Goal: Task Accomplishment & Management: Use online tool/utility

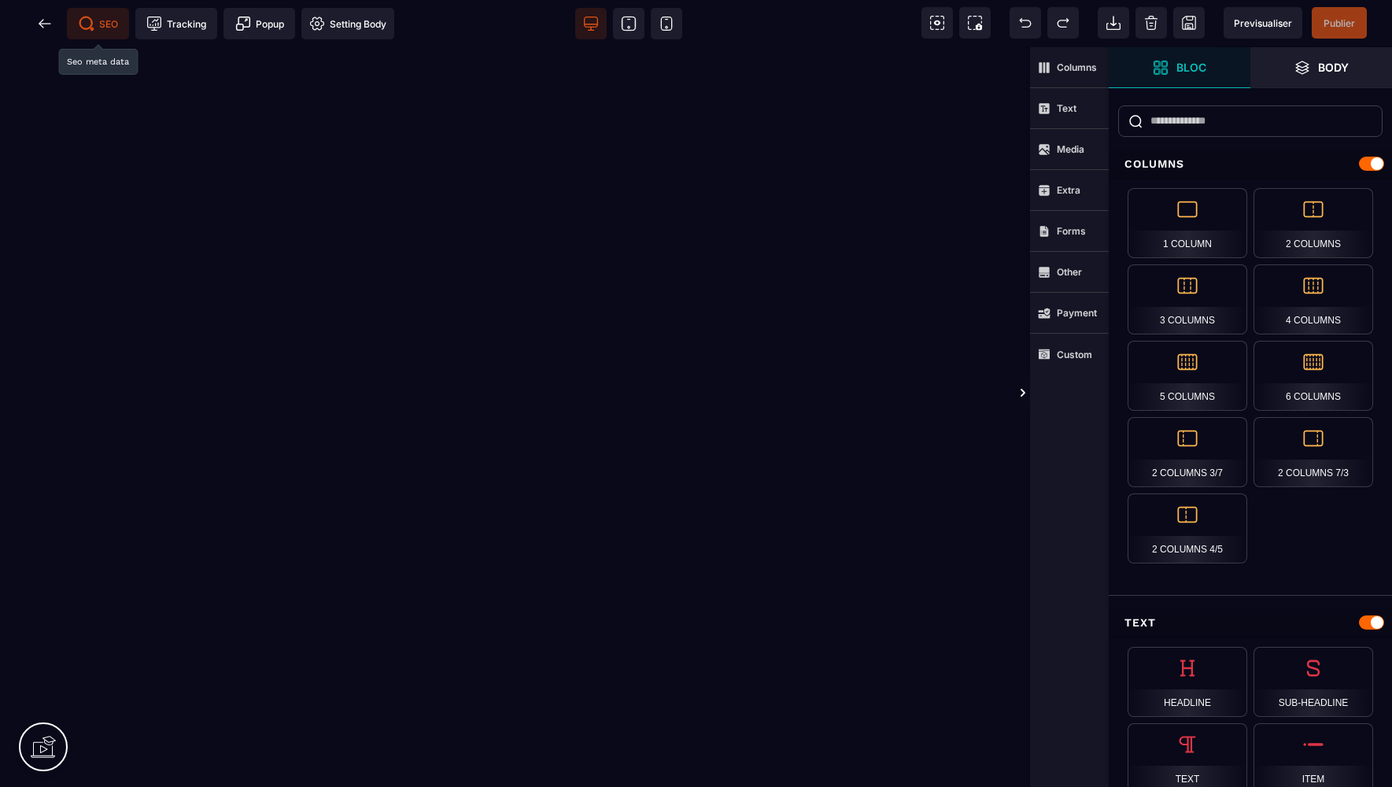
click at [104, 17] on span "SEO" at bounding box center [98, 24] width 39 height 16
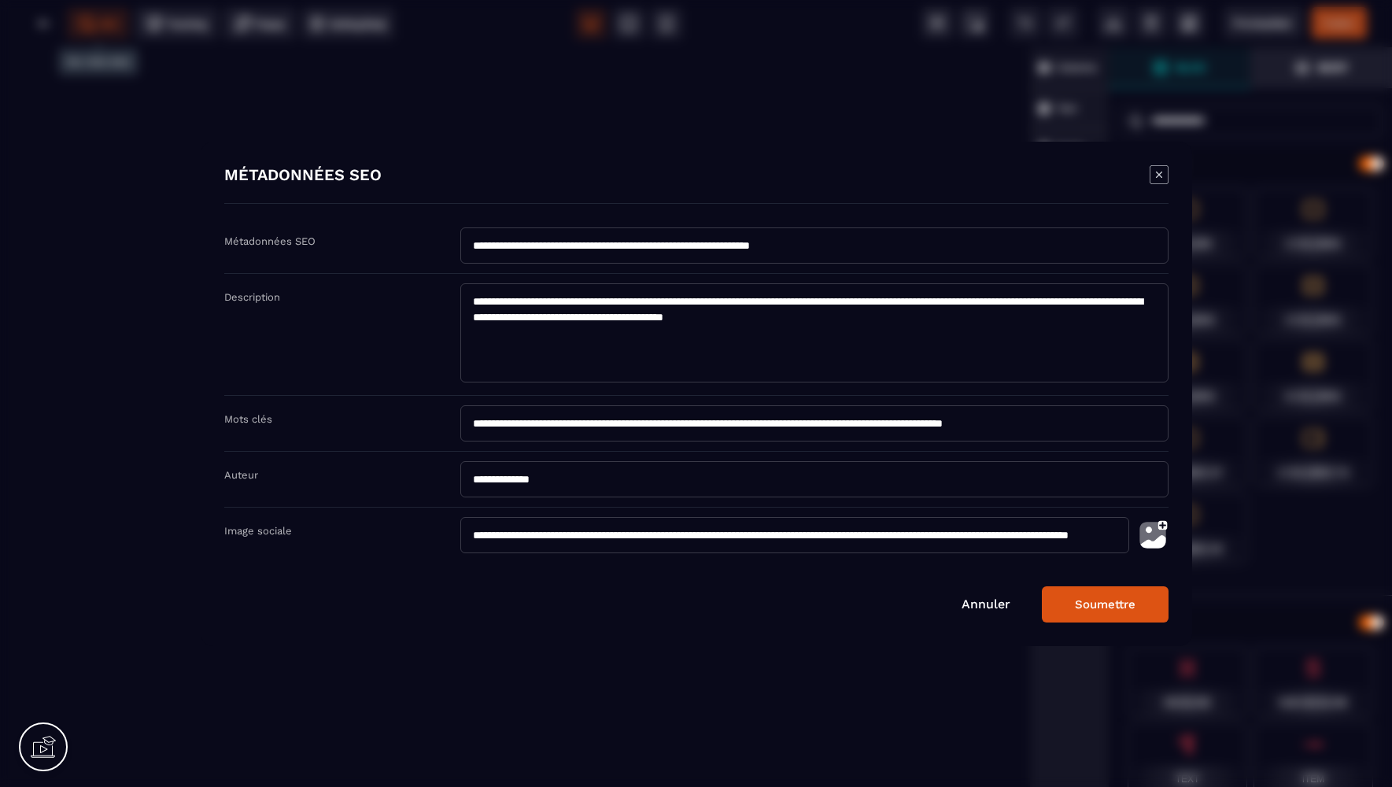
click at [1112, 425] on input "**********" at bounding box center [814, 423] width 708 height 36
click at [1074, 428] on input "**********" at bounding box center [814, 423] width 708 height 36
type input "**********"
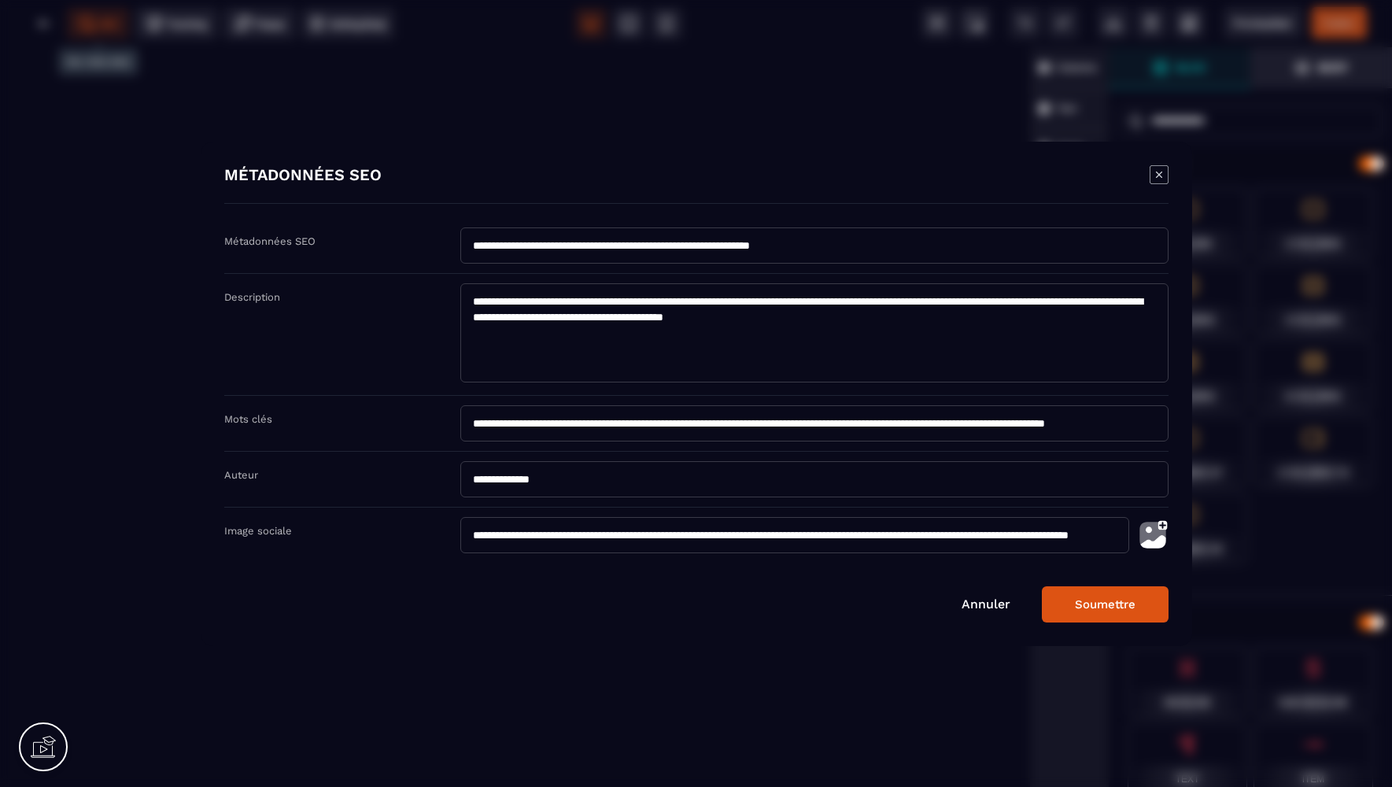
click at [1100, 606] on button "Soumettre" at bounding box center [1105, 604] width 127 height 36
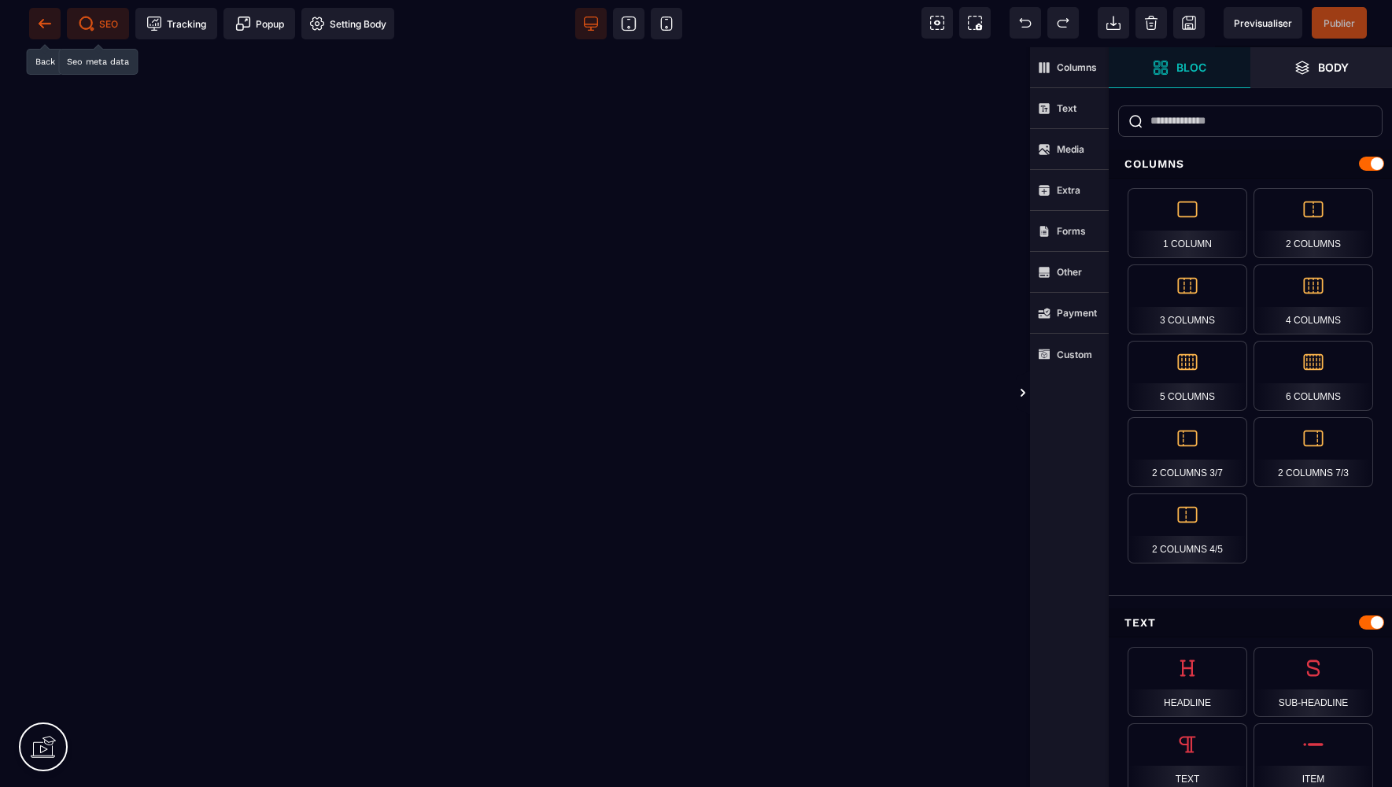
click at [39, 28] on icon at bounding box center [45, 24] width 16 height 16
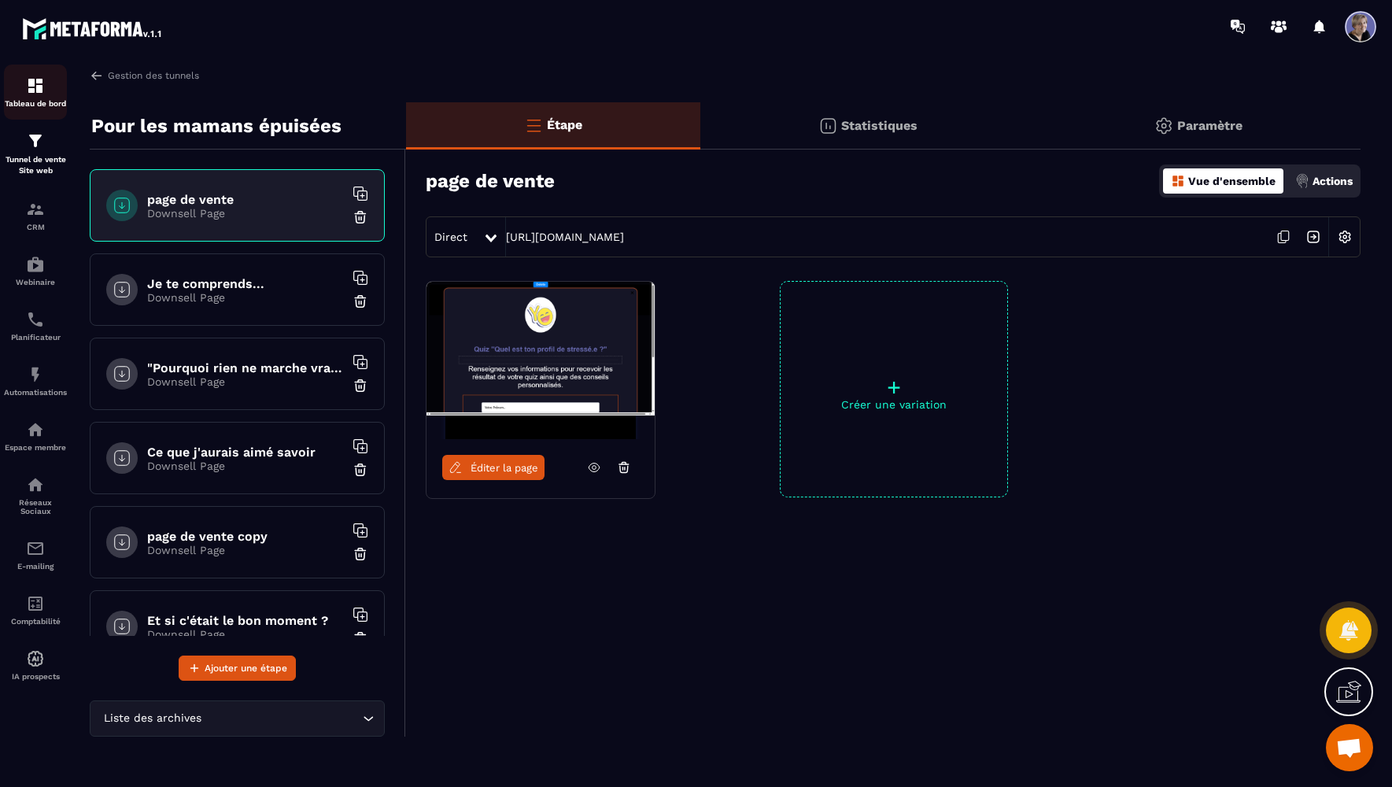
click at [39, 87] on img at bounding box center [35, 85] width 19 height 19
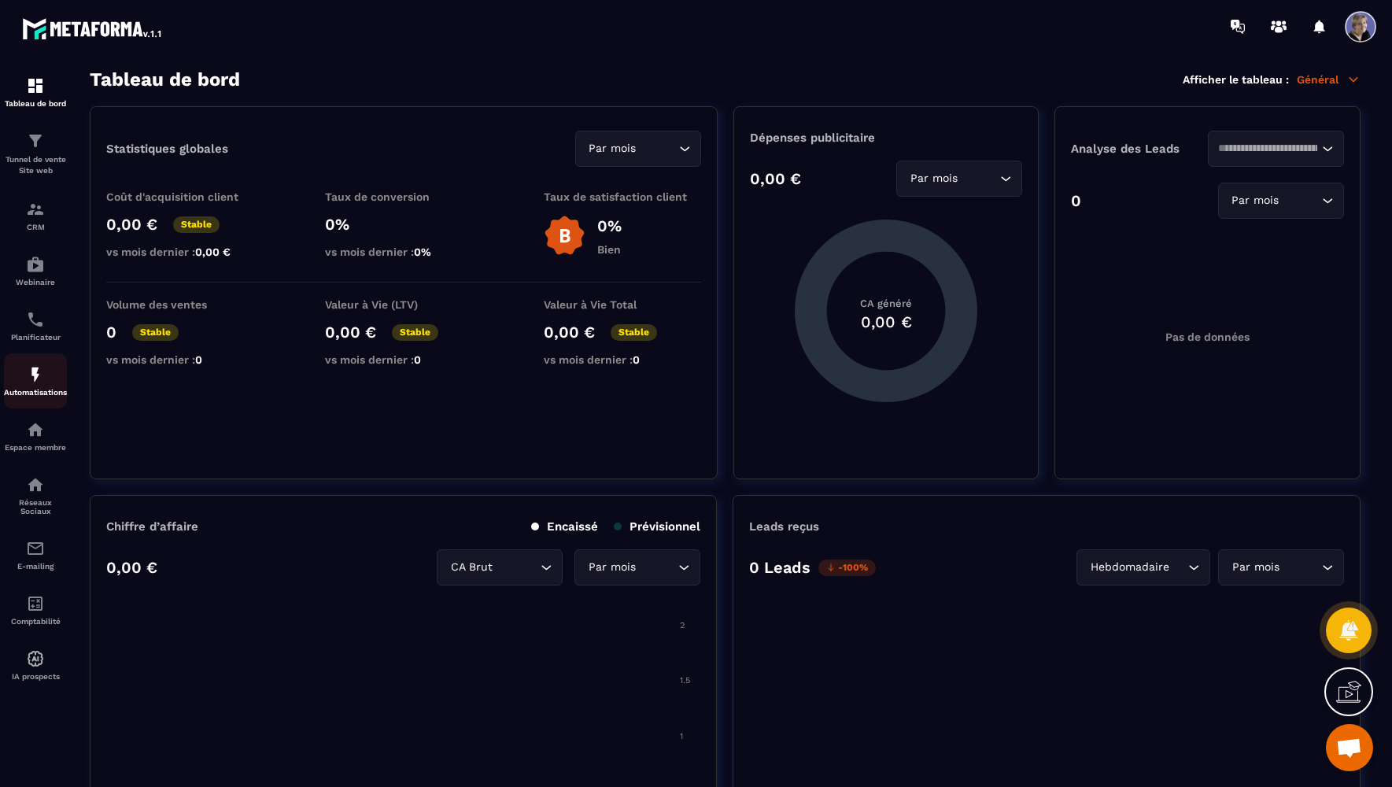
click at [43, 384] on img at bounding box center [35, 374] width 19 height 19
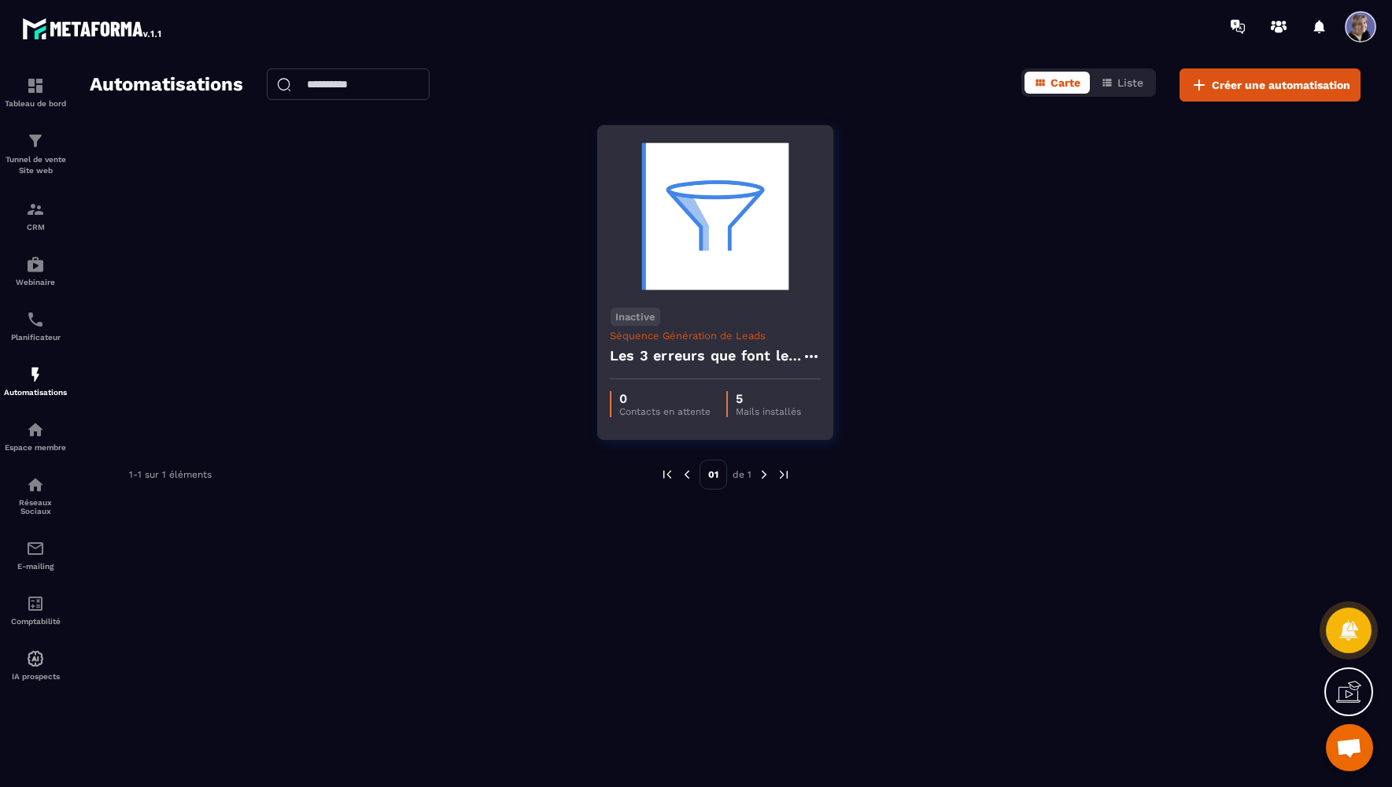
click at [717, 372] on div "Les 3 erreurs que font les personnes stressées"" at bounding box center [715, 360] width 211 height 38
click at [713, 241] on img at bounding box center [715, 216] width 211 height 157
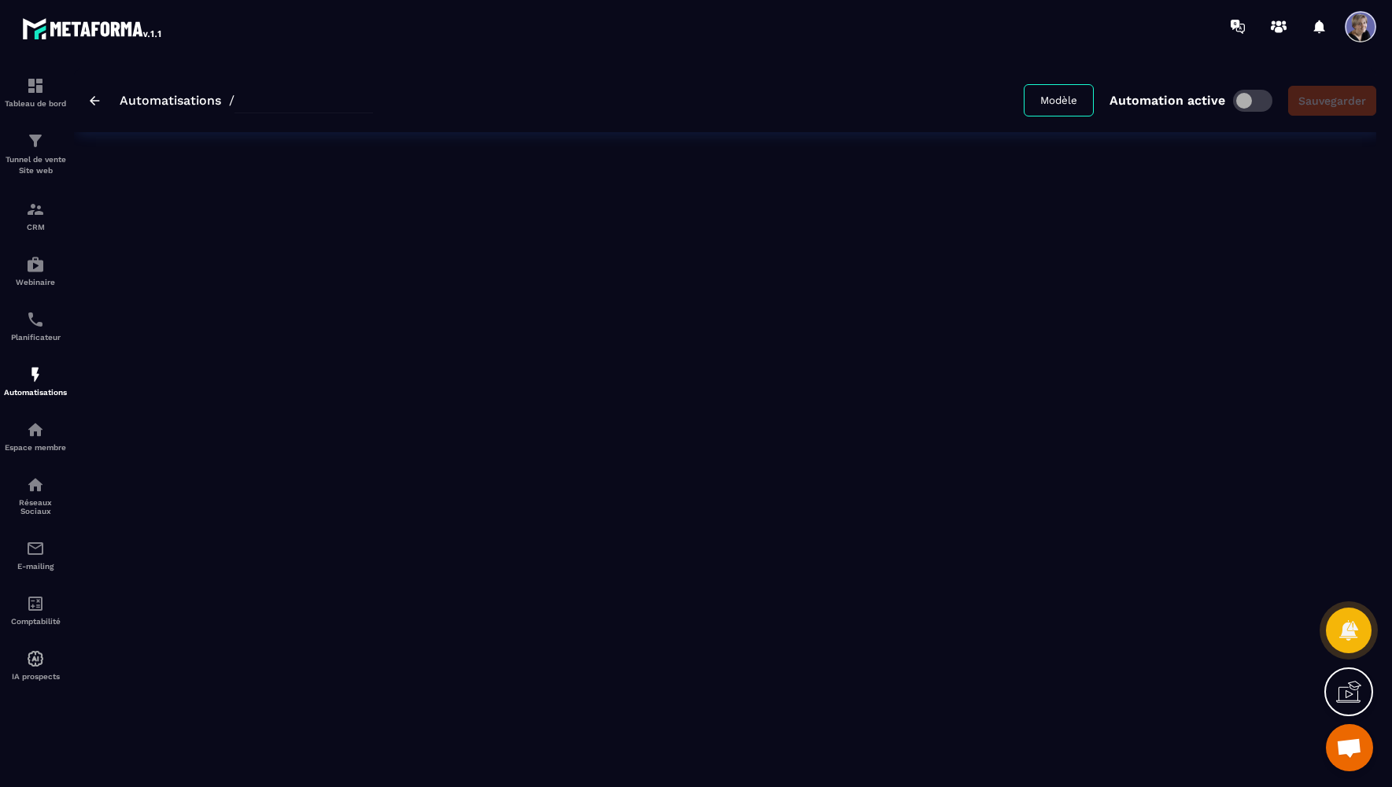
type input "**********"
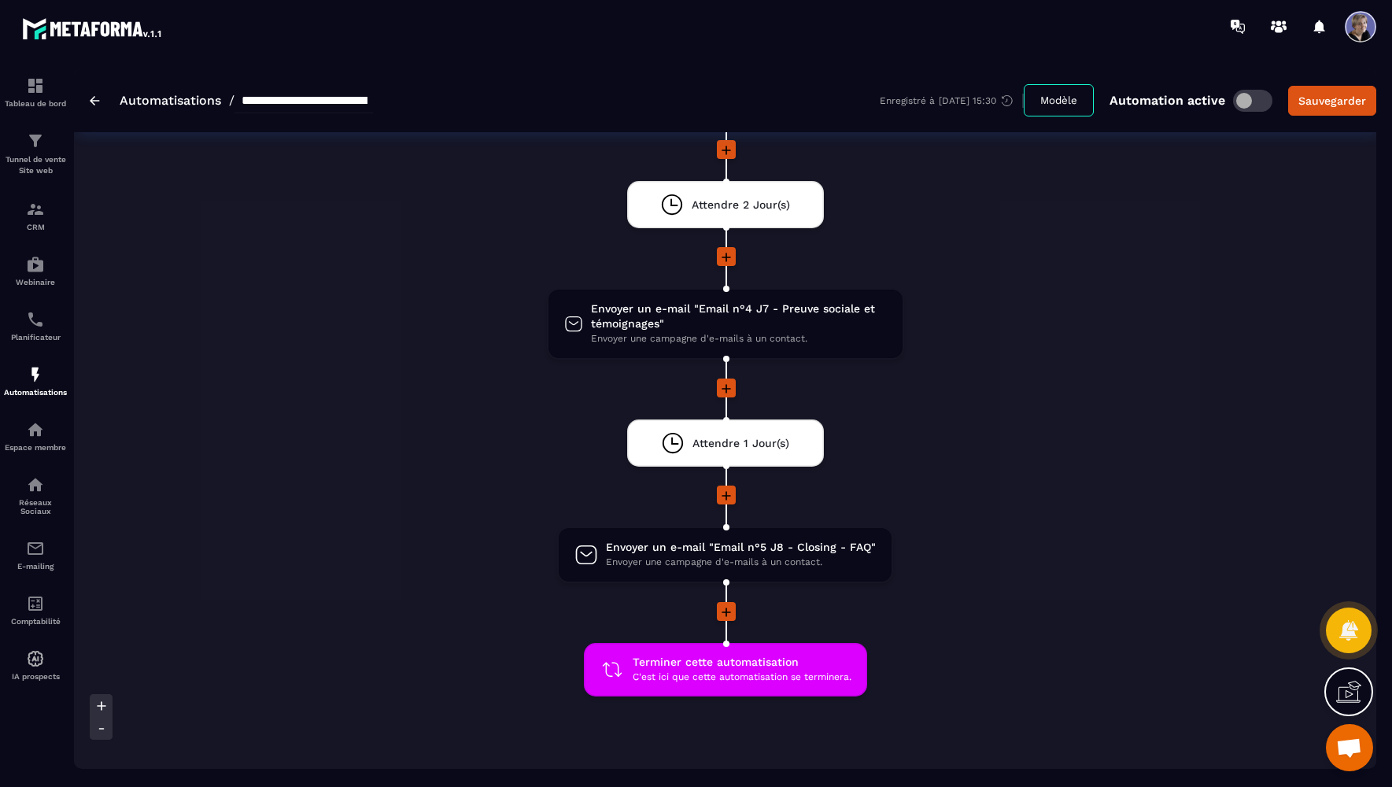
scroll to position [736, 0]
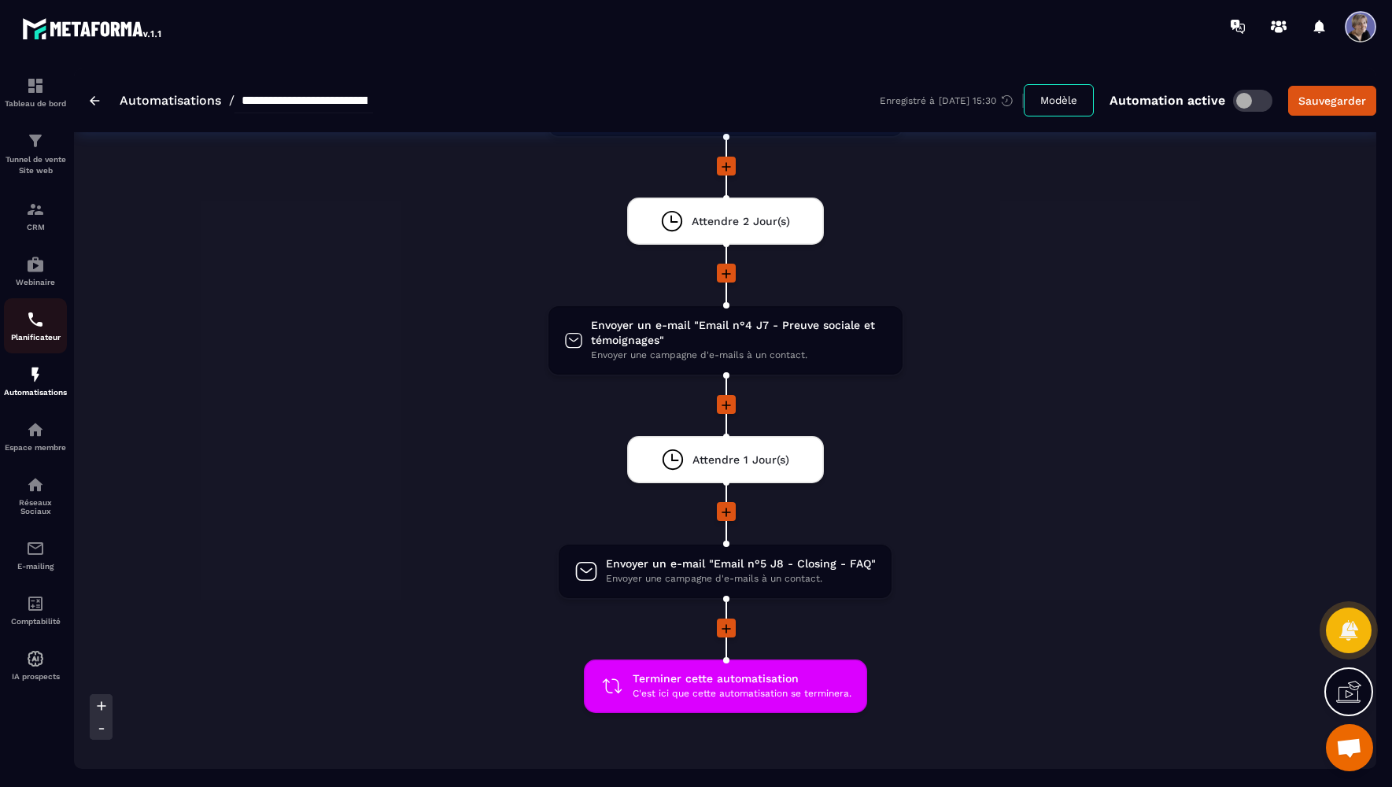
click at [37, 329] on img at bounding box center [35, 319] width 19 height 19
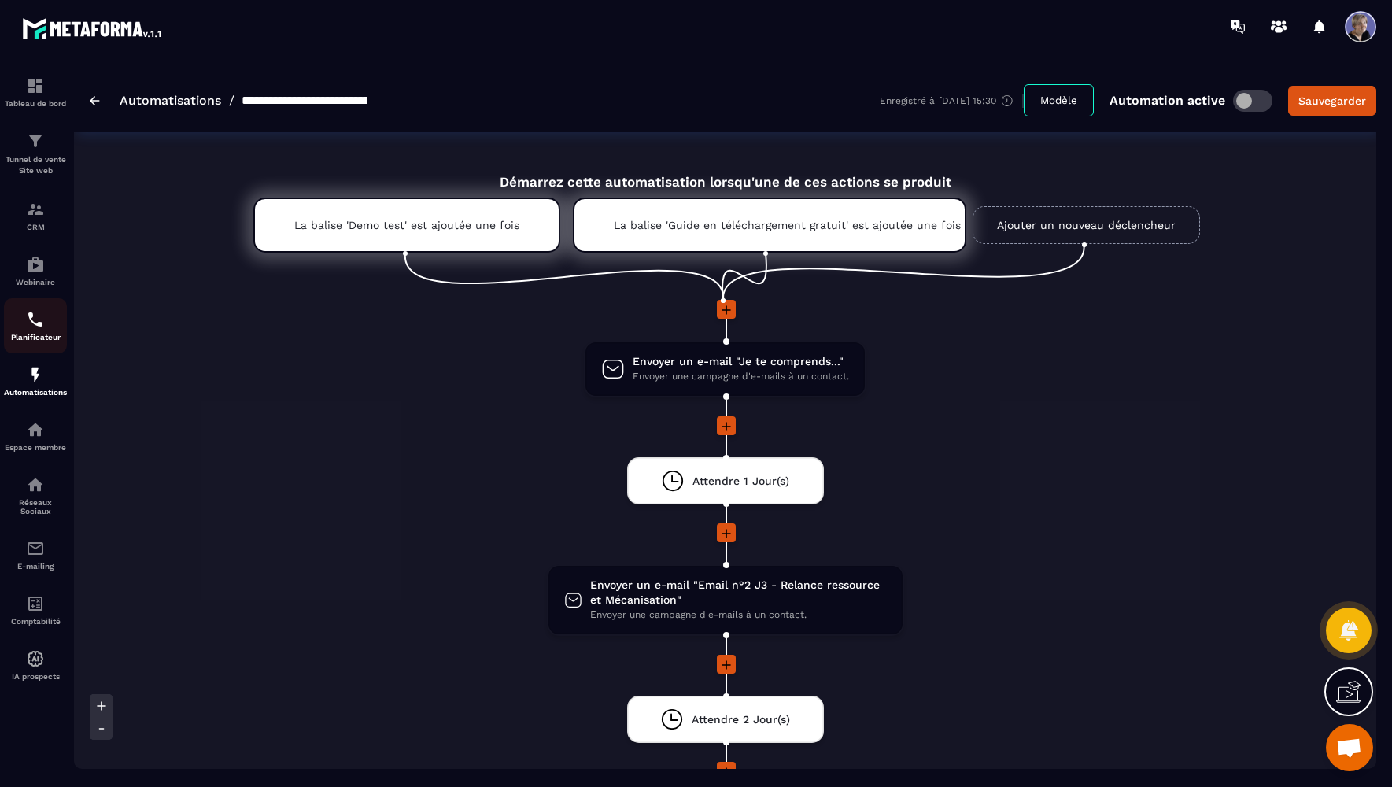
click at [48, 341] on p "Planificateur" at bounding box center [35, 337] width 63 height 9
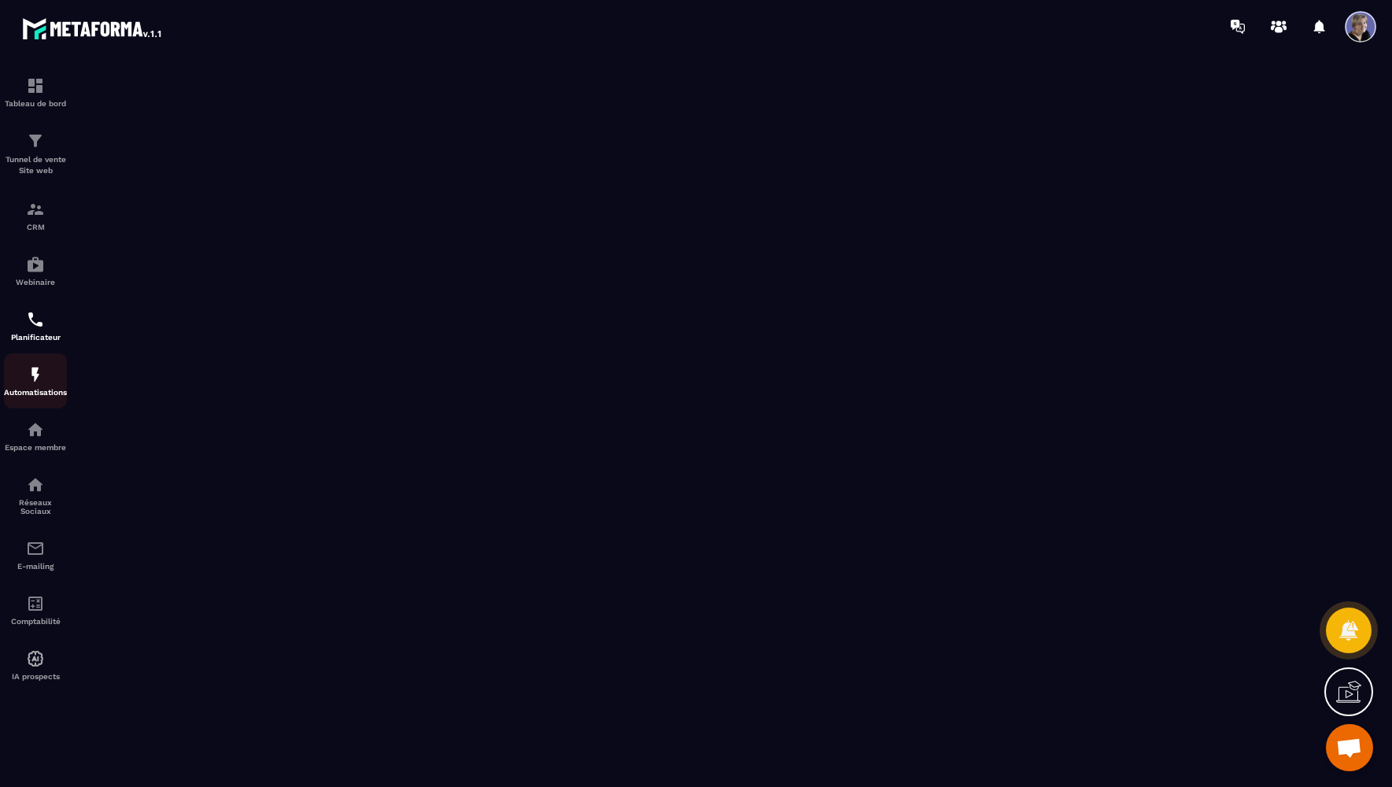
click at [24, 372] on div "Automatisations" at bounding box center [35, 380] width 63 height 31
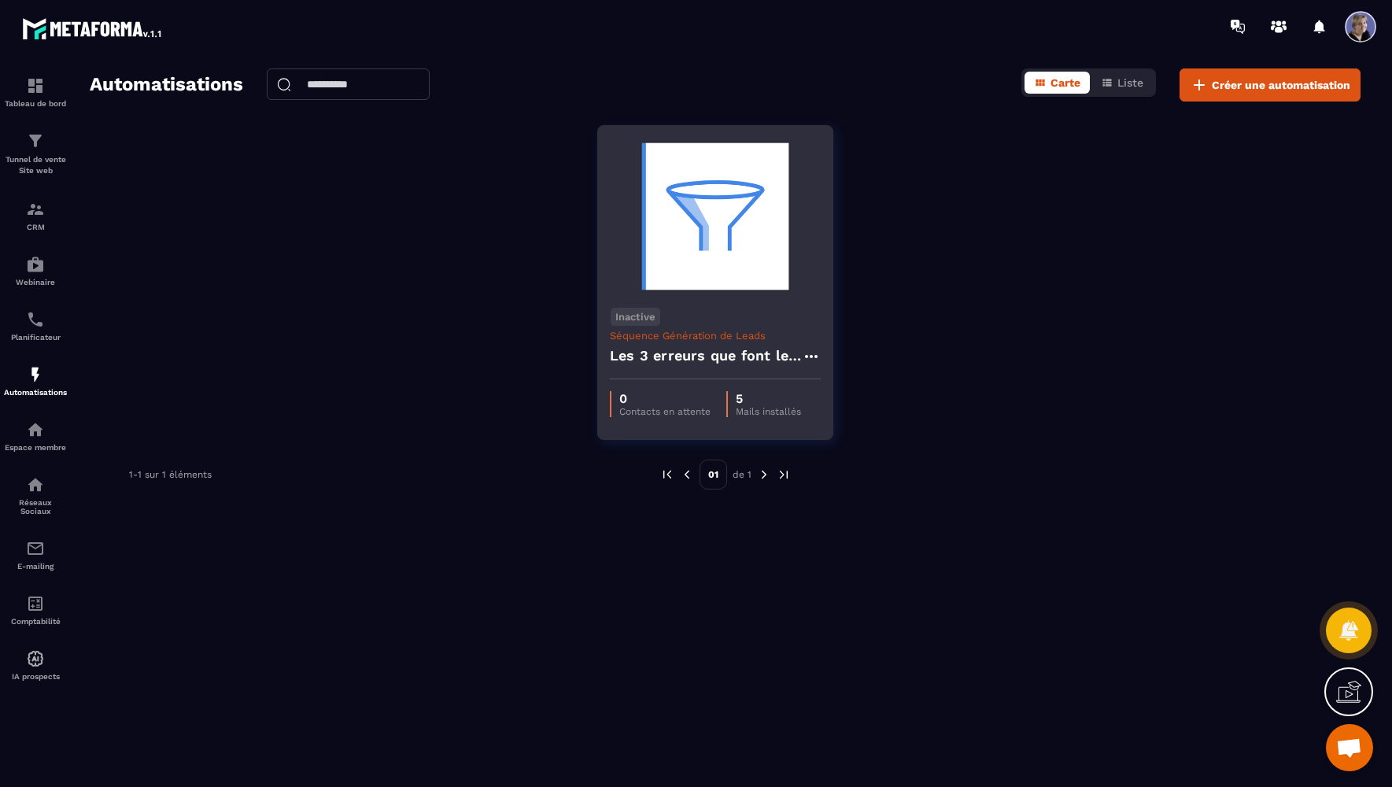
click at [714, 305] on div "Inactive Séquence Génération de Leads Les 3 erreurs que font les personnes stre…" at bounding box center [715, 337] width 234 height 84
click at [698, 290] on img at bounding box center [715, 216] width 211 height 157
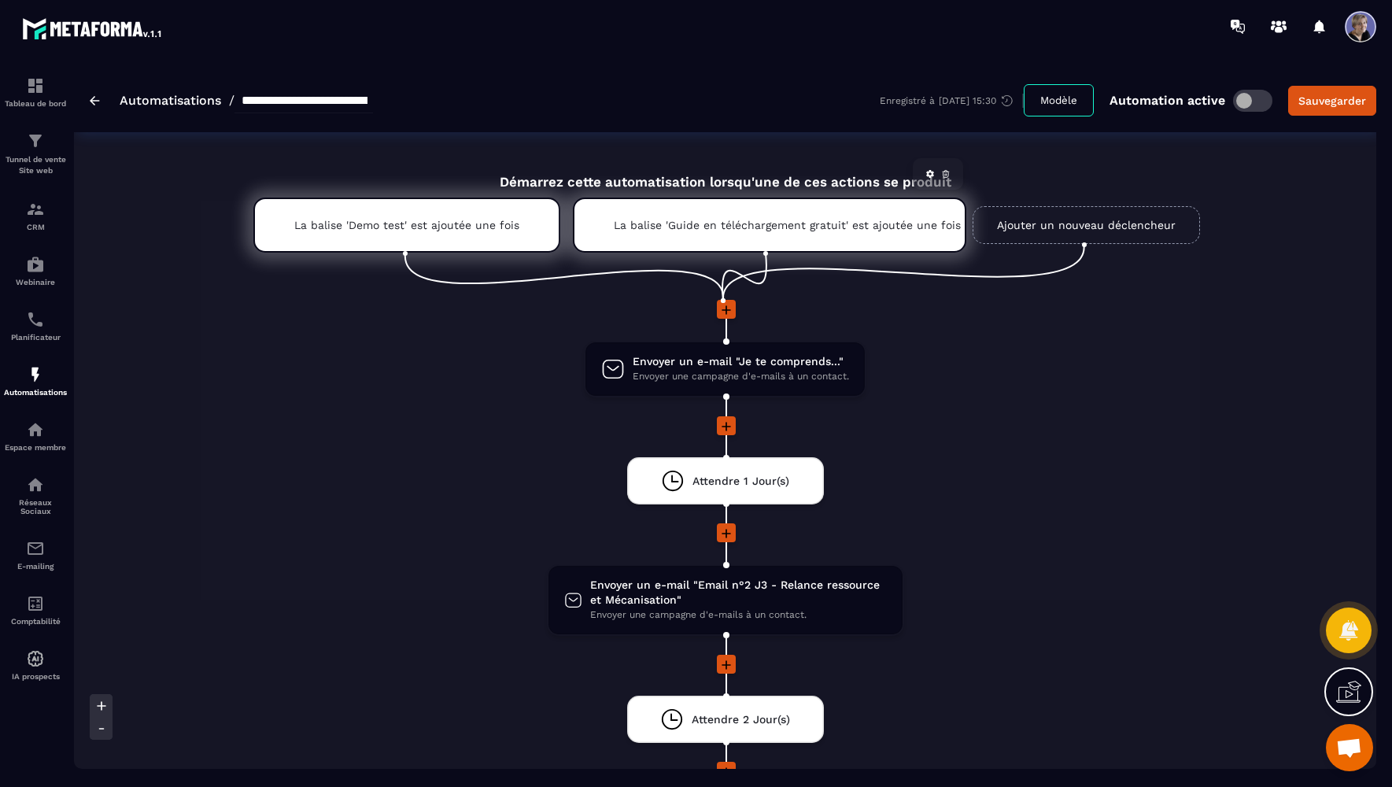
click at [684, 234] on div "La balise 'Guide en téléchargement gratuit' est ajoutée une fois" at bounding box center [769, 224] width 393 height 55
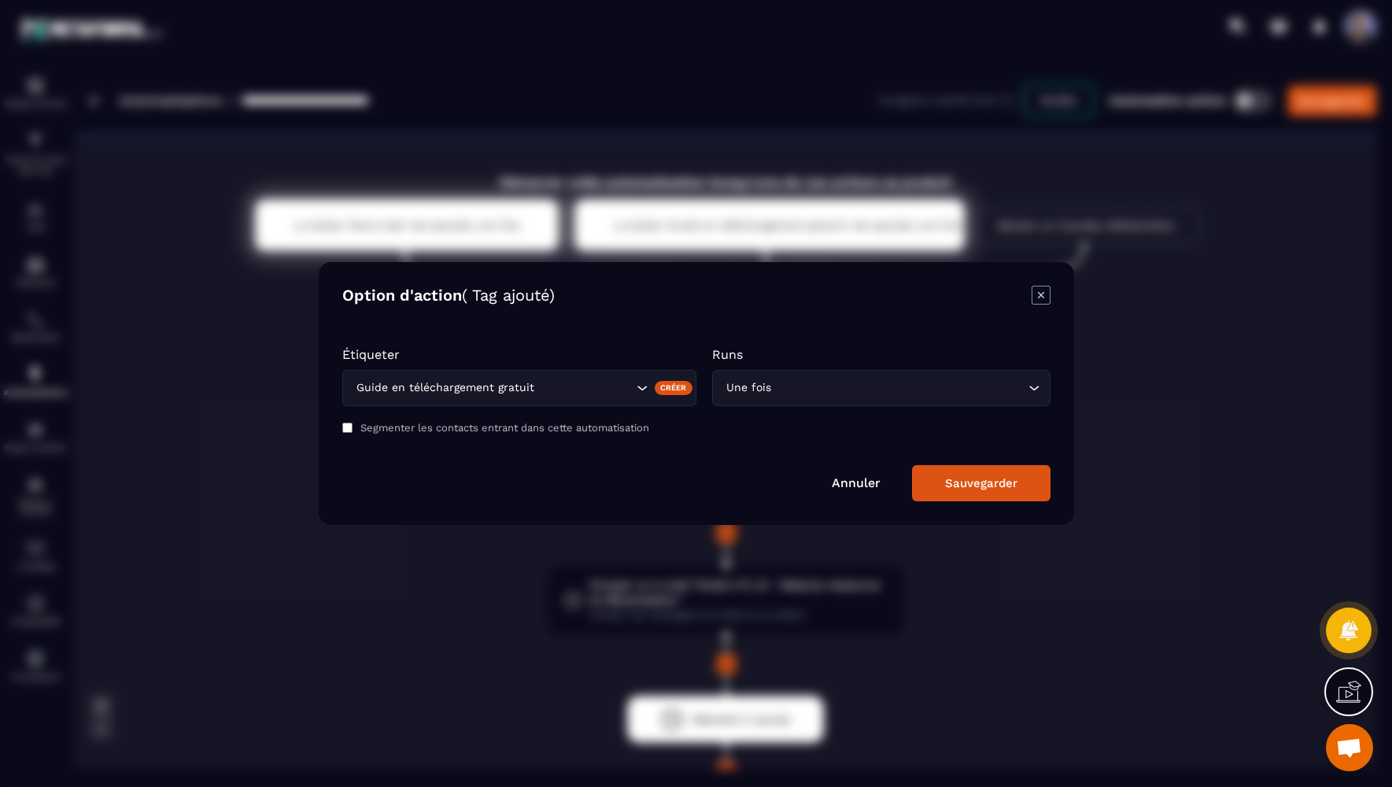
click at [867, 487] on link "Annuler" at bounding box center [856, 482] width 49 height 15
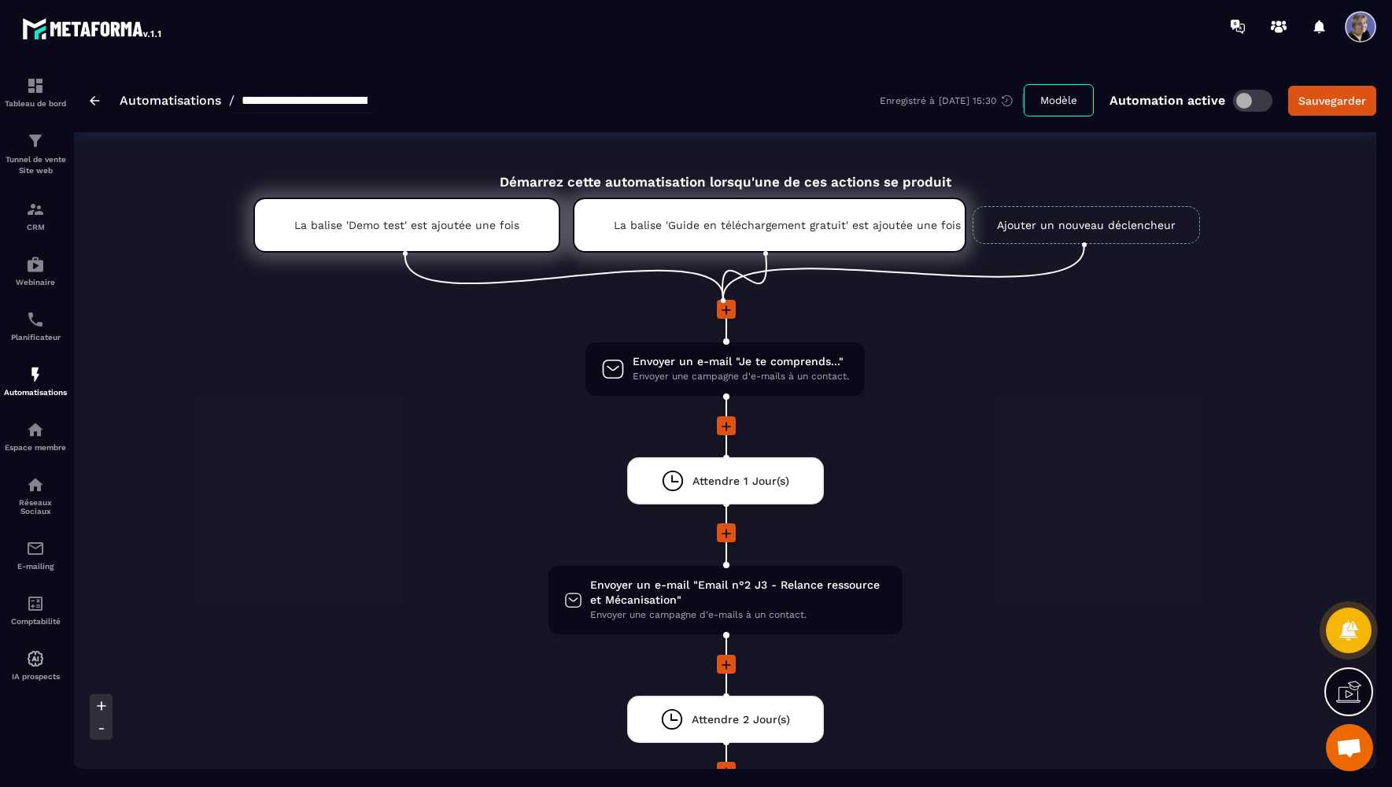
drag, startPoint x: 991, startPoint y: 444, endPoint x: 964, endPoint y: 440, distance: 27.8
click at [42, 153] on div "Tunnel de vente Site web" at bounding box center [35, 153] width 63 height 45
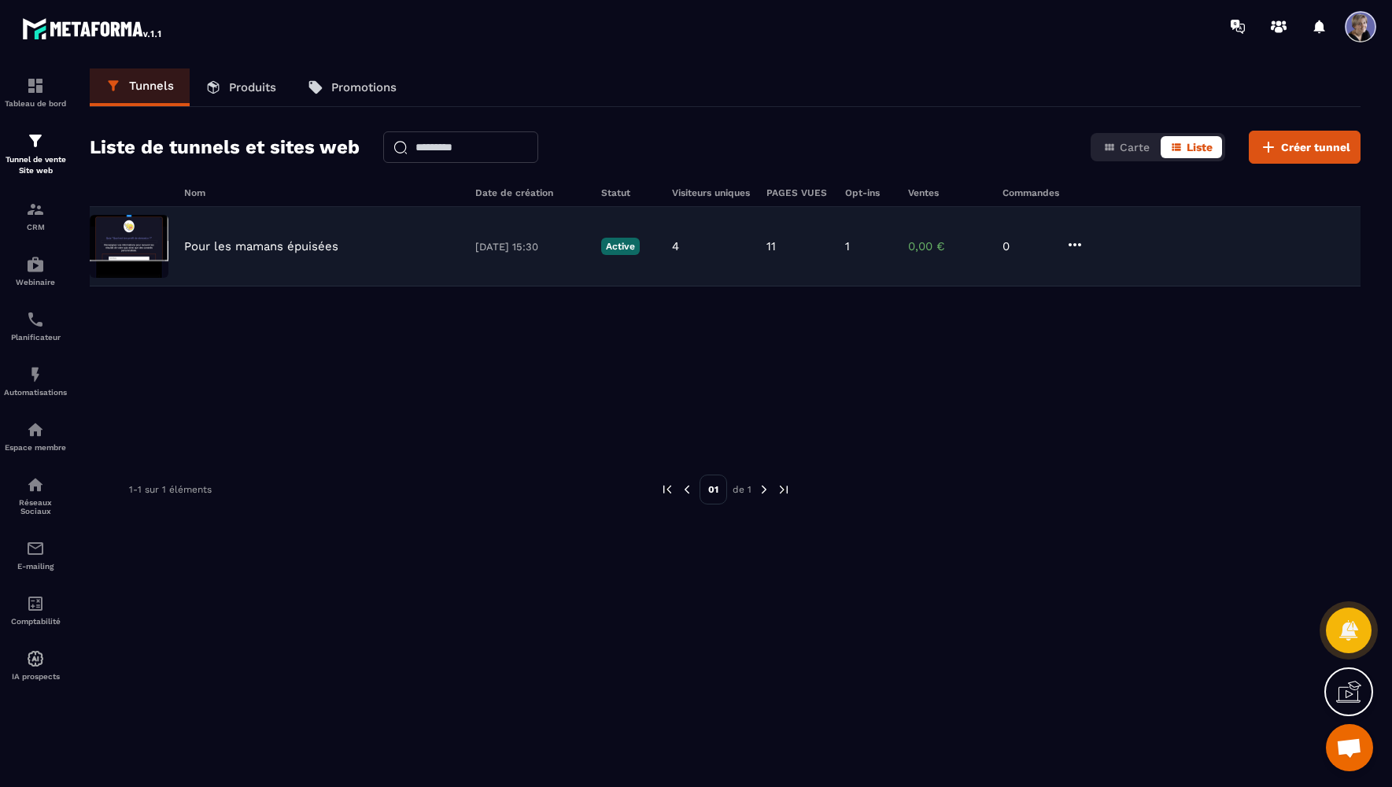
click at [530, 250] on p "08/08/2025 15:30" at bounding box center [530, 247] width 110 height 12
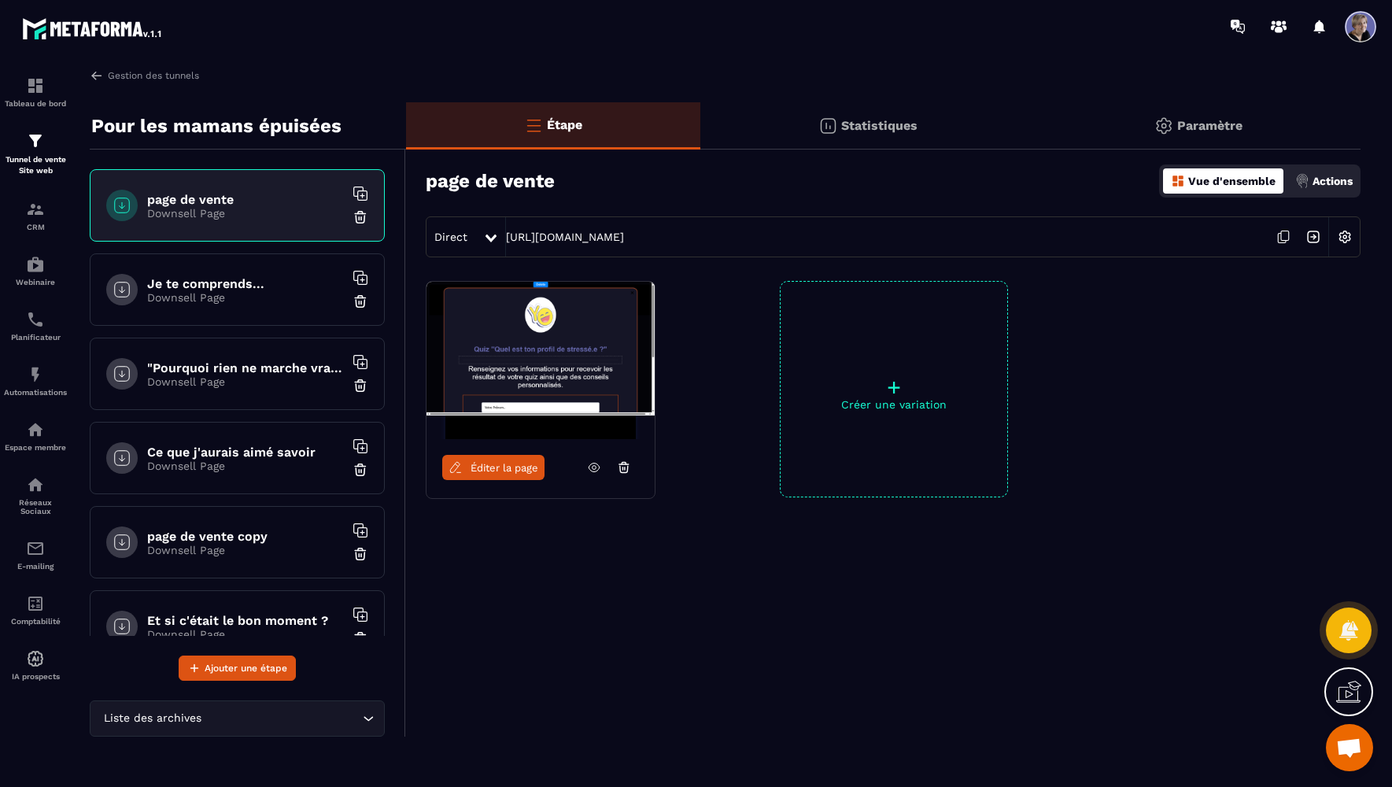
click at [229, 201] on h6 "page de vente" at bounding box center [245, 199] width 197 height 15
click at [566, 408] on figure at bounding box center [540, 360] width 228 height 157
click at [518, 467] on span "Éditer la page" at bounding box center [504, 468] width 68 height 12
